Goal: Task Accomplishment & Management: Manage account settings

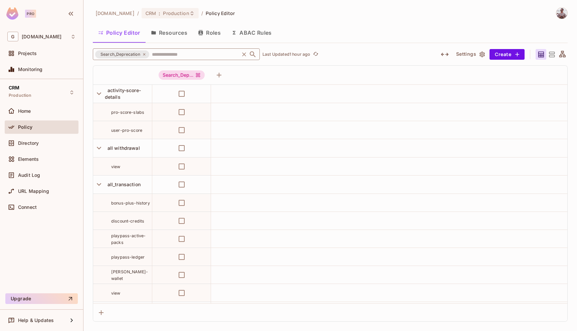
scroll to position [2015, 0]
click at [25, 130] on div "Policy" at bounding box center [41, 127] width 68 height 8
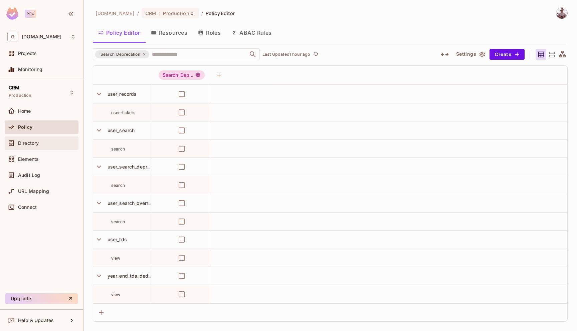
click at [27, 148] on div "Directory" at bounding box center [42, 143] width 74 height 13
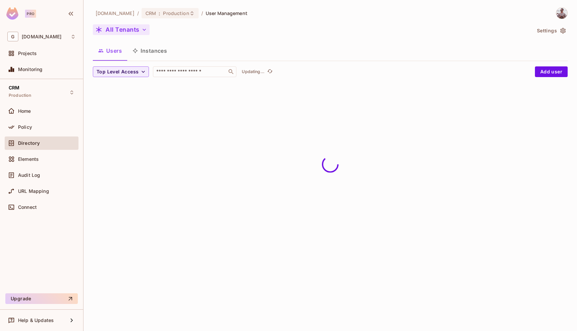
click at [134, 30] on button "All Tenants" at bounding box center [121, 29] width 57 height 11
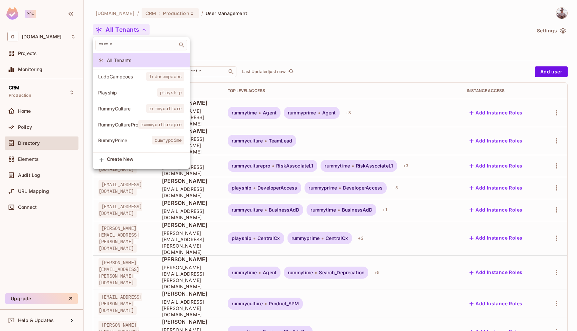
scroll to position [13, 0]
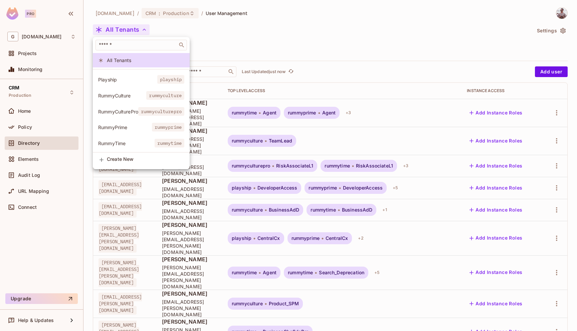
click at [118, 147] on li "RummyTime rummytime" at bounding box center [141, 143] width 97 height 14
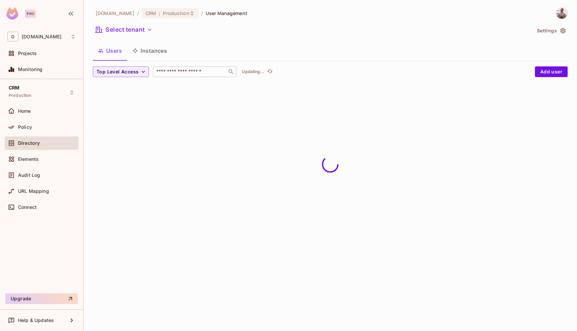
click at [180, 76] on div "​" at bounding box center [195, 71] width 84 height 11
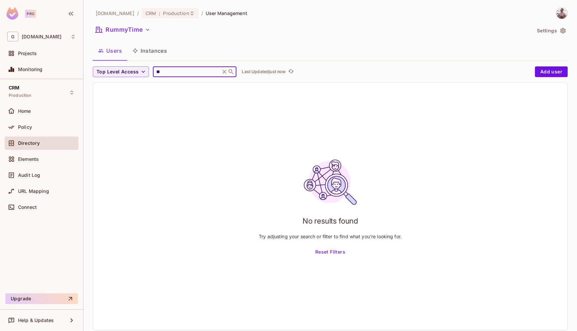
type input "*"
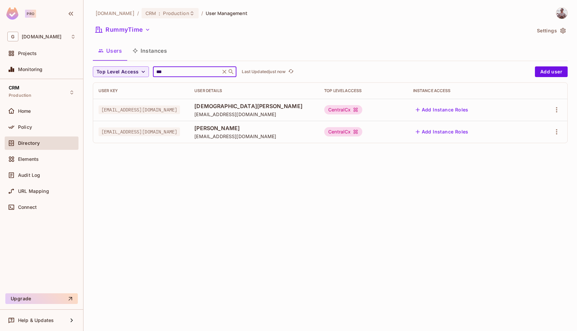
type input "***"
click at [175, 72] on input "***" at bounding box center [186, 71] width 63 height 7
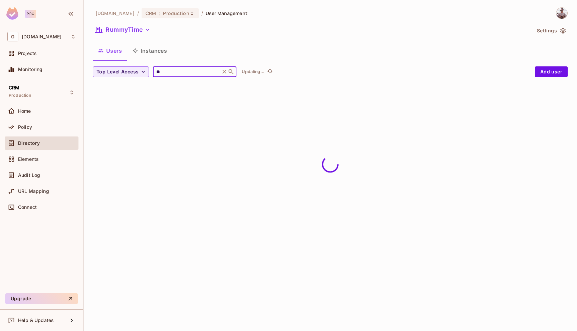
type input "*"
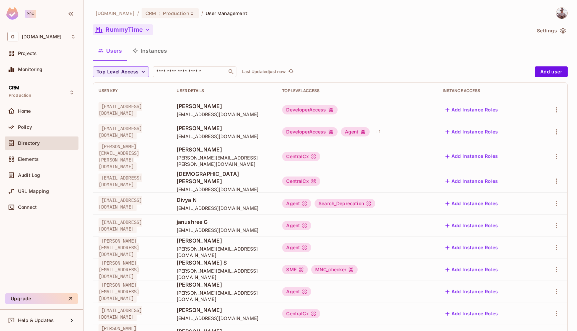
click at [131, 26] on button "RummyTime" at bounding box center [123, 29] width 60 height 11
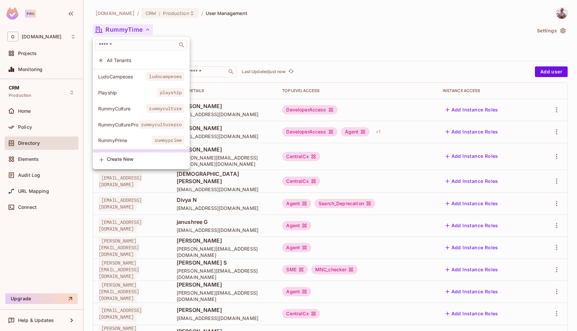
click at [129, 55] on li "All Tenants" at bounding box center [141, 60] width 97 height 14
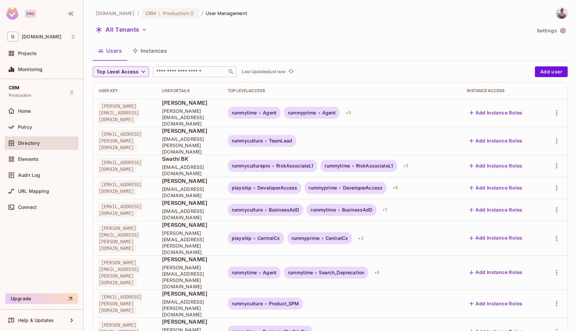
click at [170, 71] on input "text" at bounding box center [190, 71] width 70 height 7
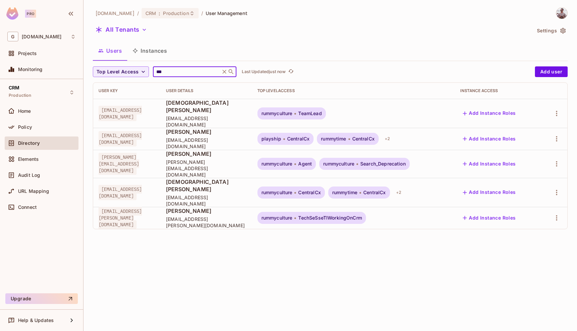
type input "***"
drag, startPoint x: 296, startPoint y: 159, endPoint x: 209, endPoint y: 158, distance: 87.5
click at [209, 158] on td "[PERSON_NAME] [PERSON_NAME][EMAIL_ADDRESS][DOMAIN_NAME]" at bounding box center [207, 164] width 92 height 28
copy span "[PERSON_NAME][EMAIL_ADDRESS][DOMAIN_NAME]"
click at [113, 33] on button "All Tenants" at bounding box center [121, 29] width 57 height 11
